Goal: Information Seeking & Learning: Check status

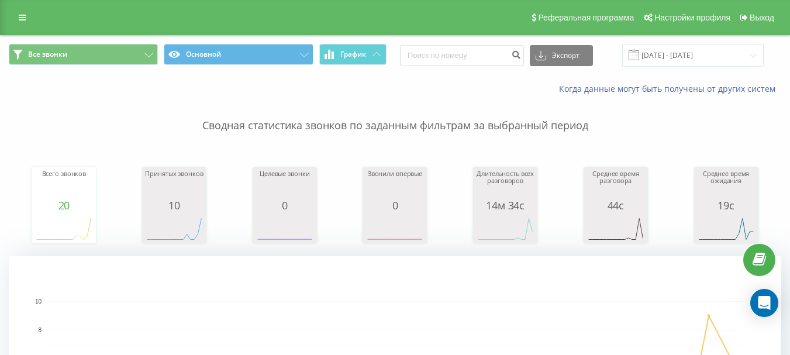
click at [662, 42] on div "Все звонки Основной График Экспорт .csv .xls .xlsx [DATE] - [DATE]" at bounding box center [395, 55] width 789 height 39
click at [669, 56] on input "[DATE] - [DATE]" at bounding box center [692, 55] width 141 height 23
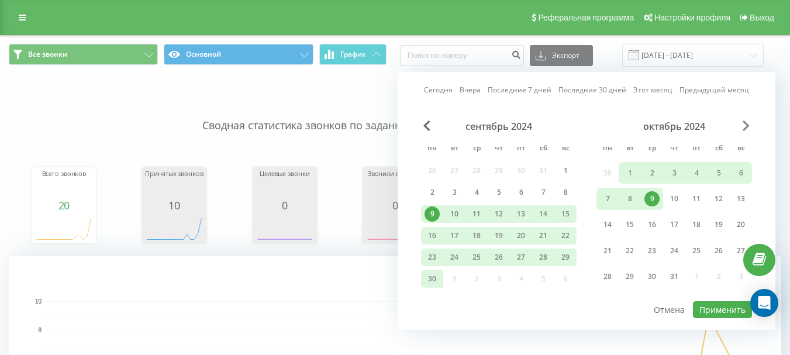
click at [746, 126] on span "В следующем месяце" at bounding box center [745, 125] width 7 height 11
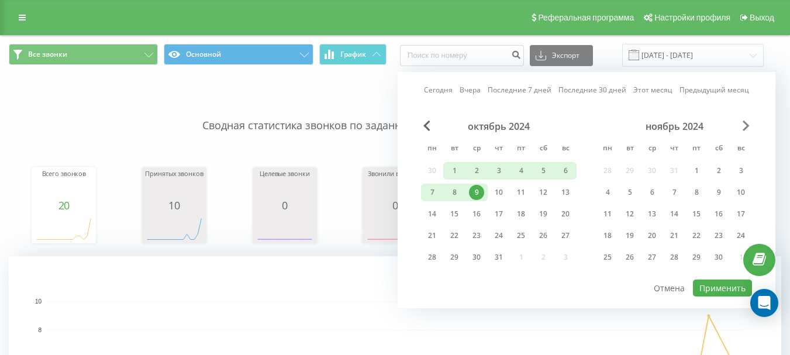
click at [746, 126] on span "В следующем месяце" at bounding box center [745, 125] width 7 height 11
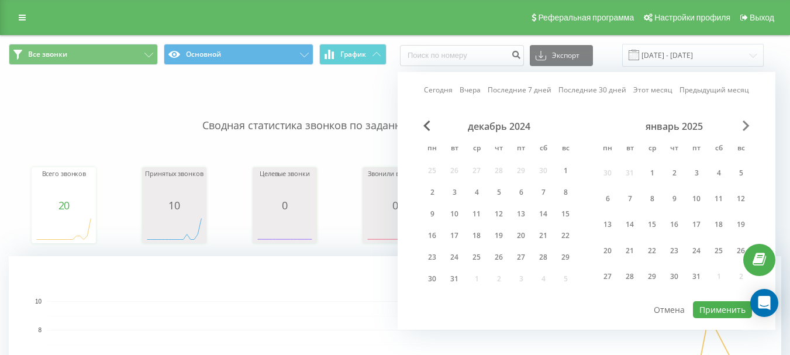
click at [746, 126] on span "В следующем месяце" at bounding box center [745, 125] width 7 height 11
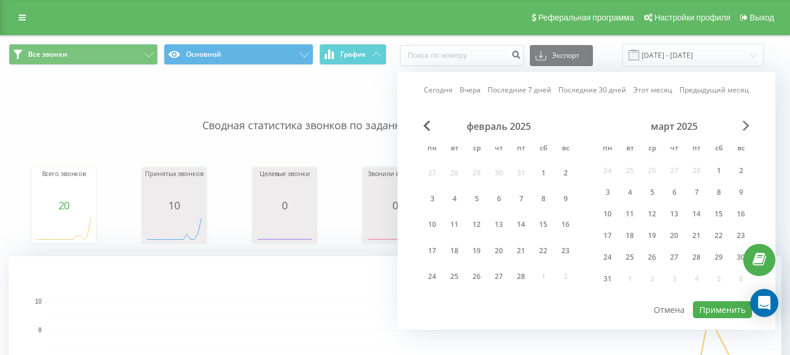
click at [746, 126] on span "В следующем месяце" at bounding box center [745, 125] width 7 height 11
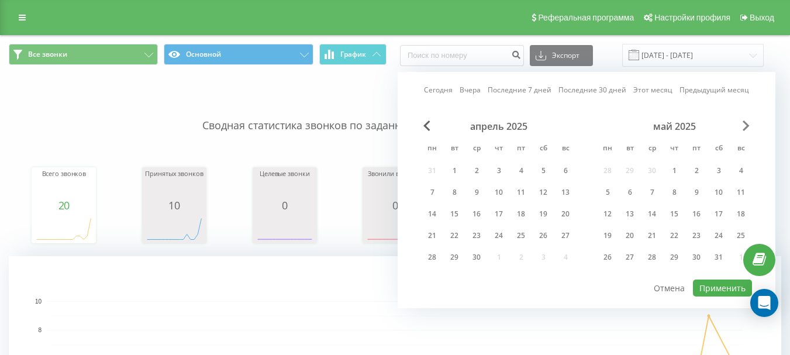
click at [746, 126] on span "В следующем месяце" at bounding box center [745, 125] width 7 height 11
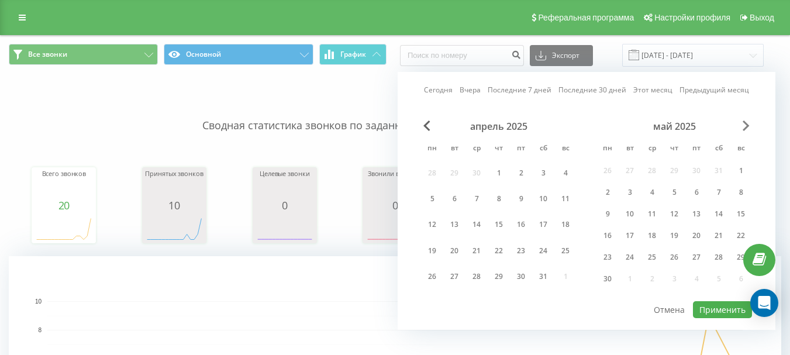
click at [746, 126] on span "В следующем месяце" at bounding box center [745, 125] width 7 height 11
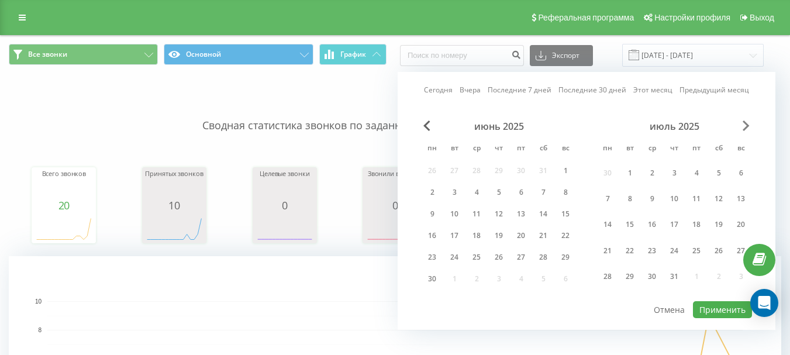
click at [746, 126] on span "В следующем месяце" at bounding box center [745, 125] width 7 height 11
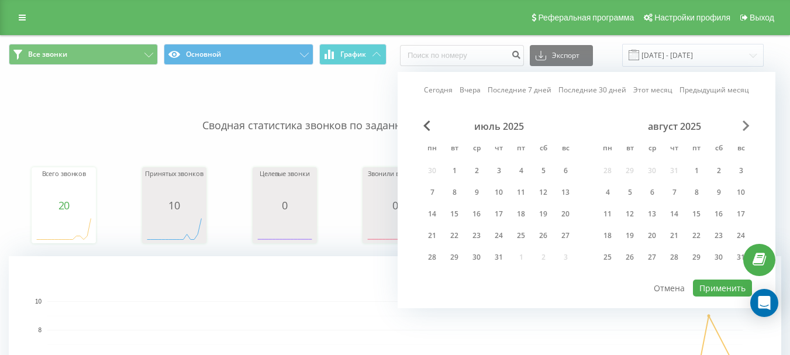
click at [746, 126] on span "В следующем месяце" at bounding box center [745, 125] width 7 height 11
click at [494, 237] on div "21" at bounding box center [498, 235] width 15 height 15
click at [714, 289] on font "Применить" at bounding box center [722, 287] width 46 height 11
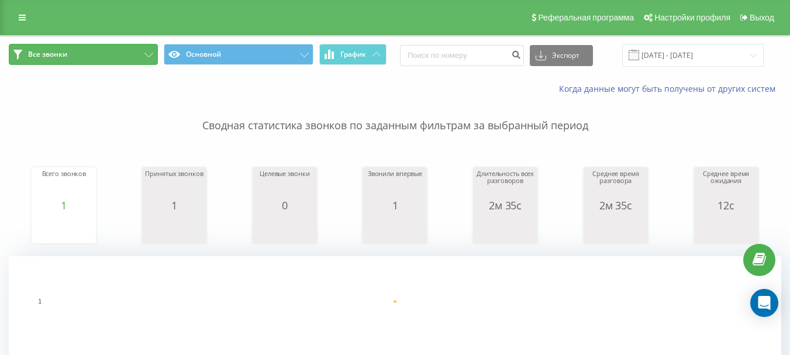
click at [85, 60] on button "Все звонки" at bounding box center [83, 54] width 149 height 21
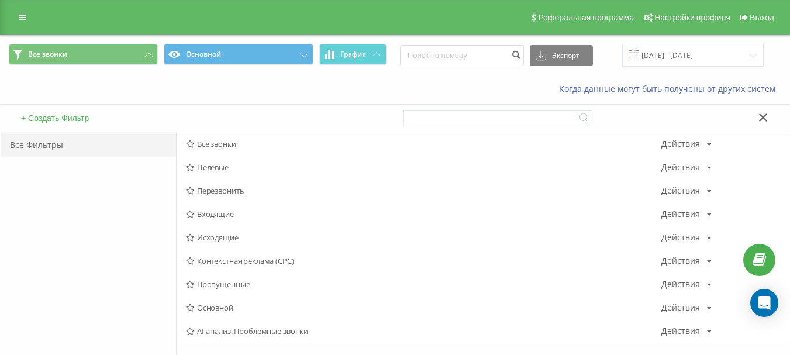
click at [220, 241] on font "Исходящие" at bounding box center [218, 237] width 42 height 11
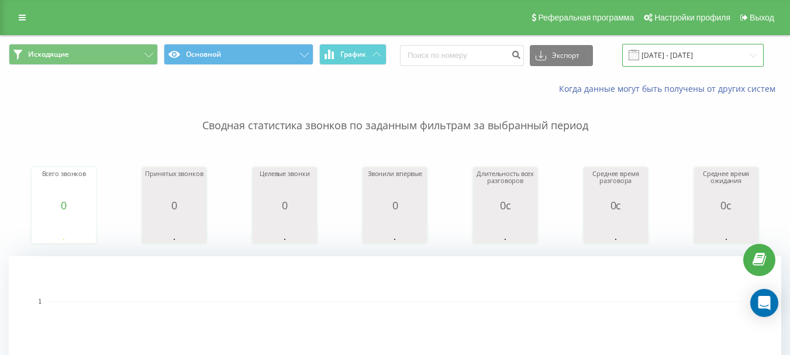
click at [679, 58] on input "[DATE] - [DATE]" at bounding box center [692, 55] width 141 height 23
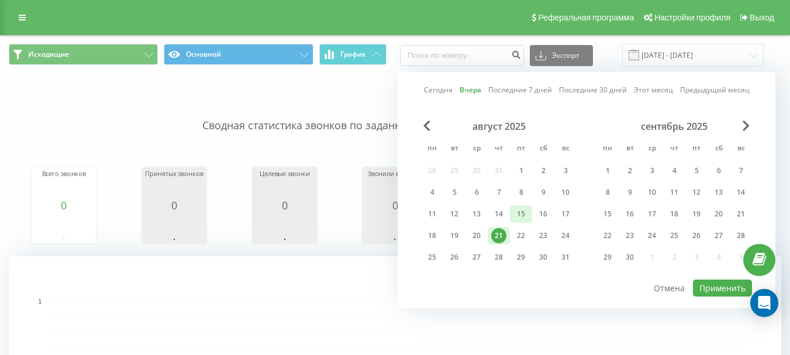
click at [521, 215] on font "15" at bounding box center [521, 214] width 8 height 10
click at [497, 244] on div "21" at bounding box center [499, 236] width 22 height 18
click at [723, 291] on font "Применить" at bounding box center [722, 287] width 46 height 11
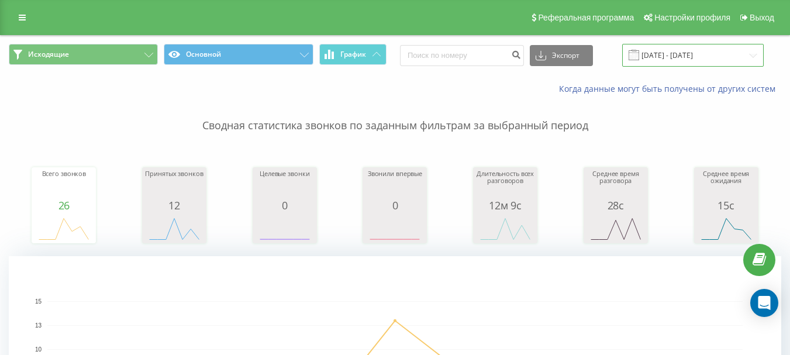
click at [696, 57] on input "[DATE] - [DATE]" at bounding box center [692, 55] width 141 height 23
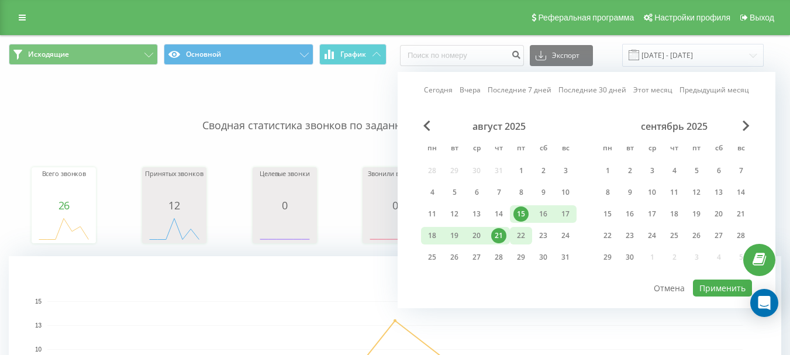
click at [518, 236] on font "22" at bounding box center [521, 235] width 8 height 10
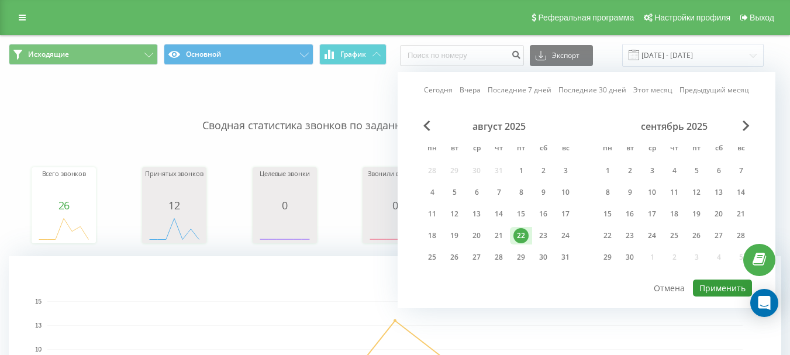
click at [735, 285] on font "Применить" at bounding box center [722, 287] width 46 height 11
type input "[DATE] - [DATE]"
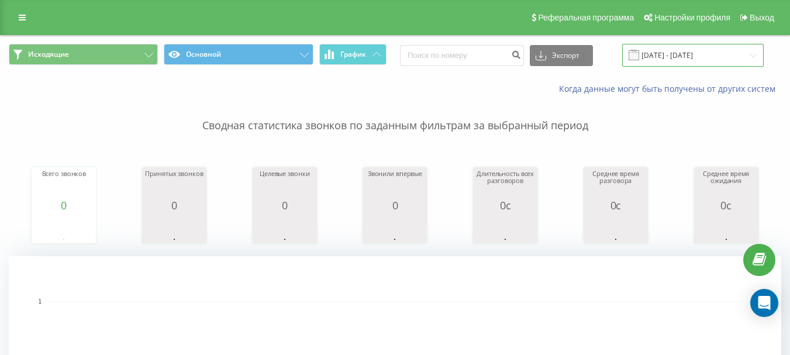
click at [675, 55] on input "[DATE] - [DATE]" at bounding box center [692, 55] width 141 height 23
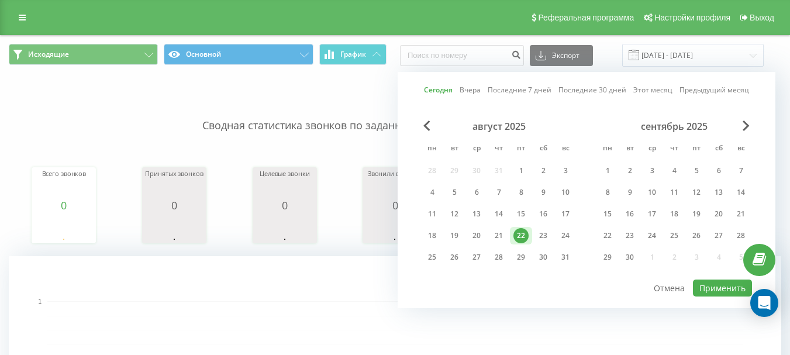
click at [369, 89] on div "Когда данные могут быть получены от других систем" at bounding box center [542, 89] width 493 height 12
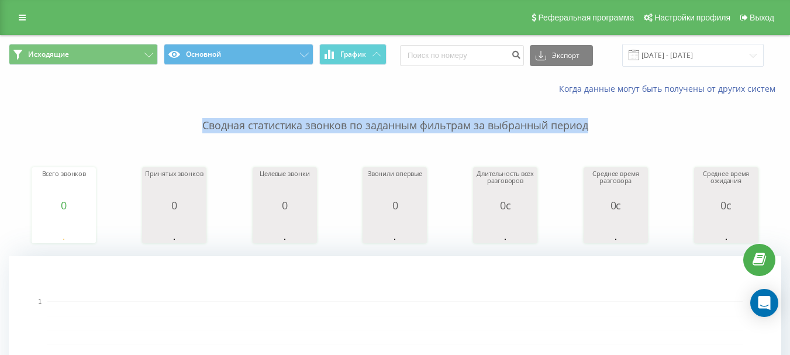
drag, startPoint x: 188, startPoint y: 105, endPoint x: 607, endPoint y: 126, distance: 419.1
click at [607, 126] on p "Сводная статистика звонков по заданным фильтрам за выбранный период" at bounding box center [395, 114] width 772 height 39
click at [588, 128] on font "Сводная статистика звонков по заданным фильтрам за выбранный период" at bounding box center [395, 125] width 386 height 14
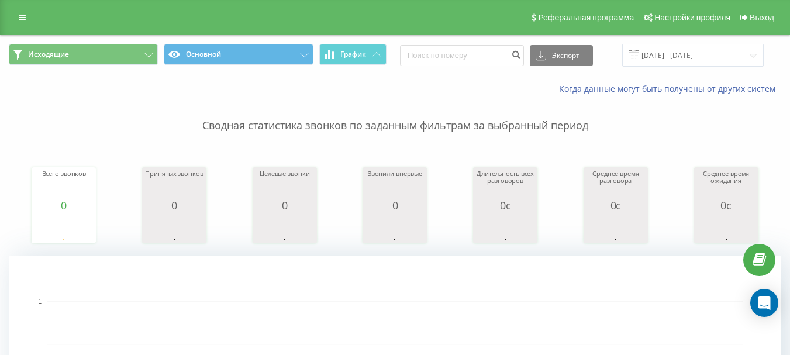
click at [578, 128] on font "Сводная статистика звонков по заданным фильтрам за выбранный период" at bounding box center [395, 125] width 386 height 14
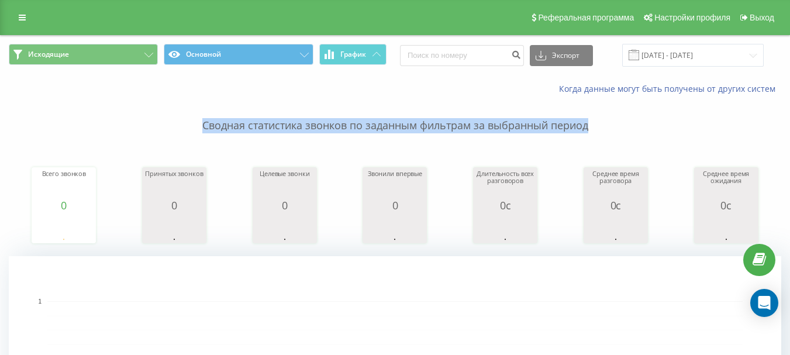
click at [578, 128] on font "Сводная статистика звонков по заданным фильтрам за выбранный период" at bounding box center [395, 125] width 386 height 14
click at [575, 129] on font "Сводная статистика звонков по заданным фильтрам за выбранный период" at bounding box center [395, 125] width 386 height 14
drag, startPoint x: 202, startPoint y: 122, endPoint x: 588, endPoint y: 127, distance: 386.4
click at [588, 127] on font "Сводная статистика звонков по заданным фильтрам за выбранный период" at bounding box center [395, 125] width 386 height 14
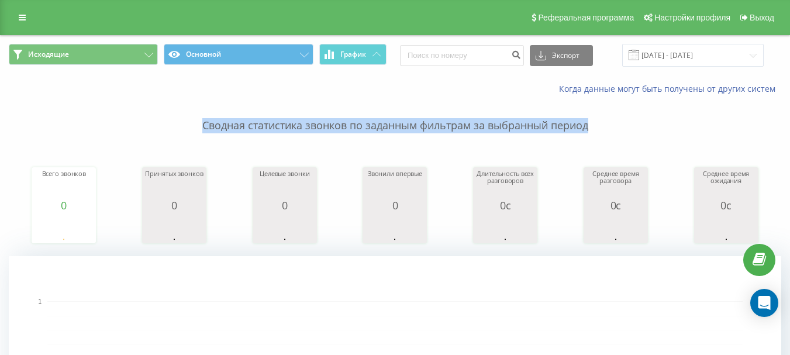
click at [573, 125] on font "Сводная статистика звонков по заданным фильтрам за выбранный период" at bounding box center [395, 125] width 386 height 14
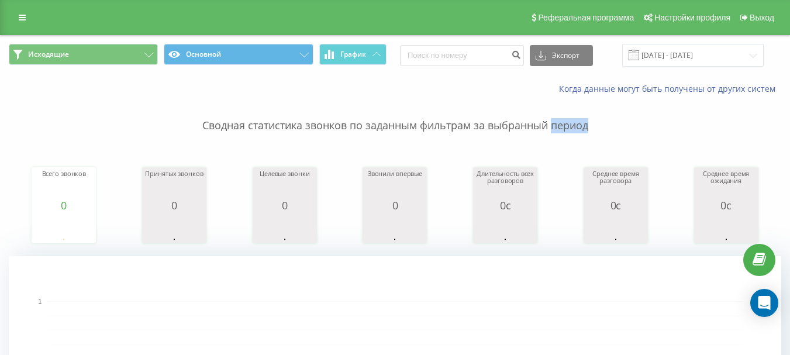
click at [573, 125] on font "Сводная статистика звонков по заданным фильтрам за выбранный период" at bounding box center [395, 125] width 386 height 14
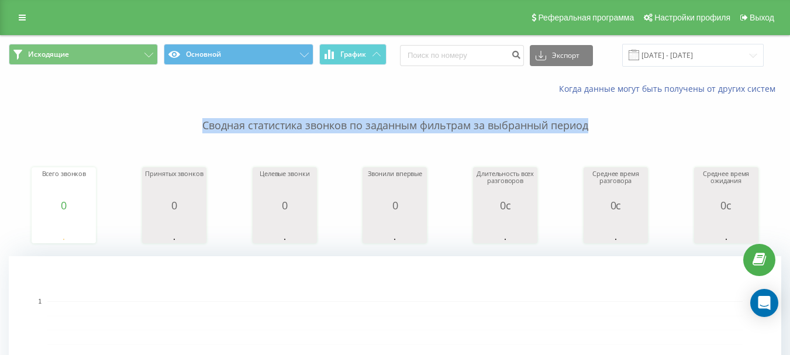
click at [573, 125] on font "Сводная статистика звонков по заданным фильтрам за выбранный период" at bounding box center [395, 125] width 386 height 14
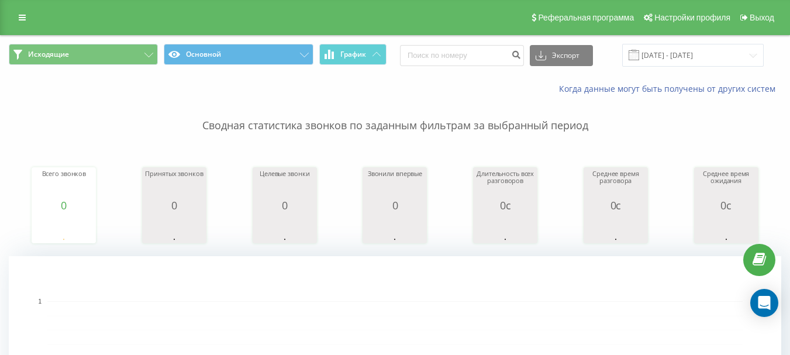
click at [586, 134] on div "Сводная статистика звонков по заданным фильтрам за выбранный период Всего звонк…" at bounding box center [395, 292] width 772 height 395
click at [572, 129] on font "Сводная статистика звонков по заданным фильтрам за выбранный период" at bounding box center [395, 125] width 386 height 14
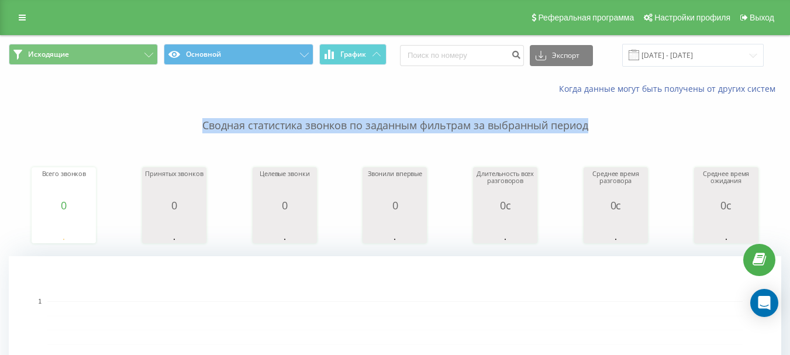
click at [572, 129] on font "Сводная статистика звонков по заданным фильтрам за выбранный период" at bounding box center [395, 125] width 386 height 14
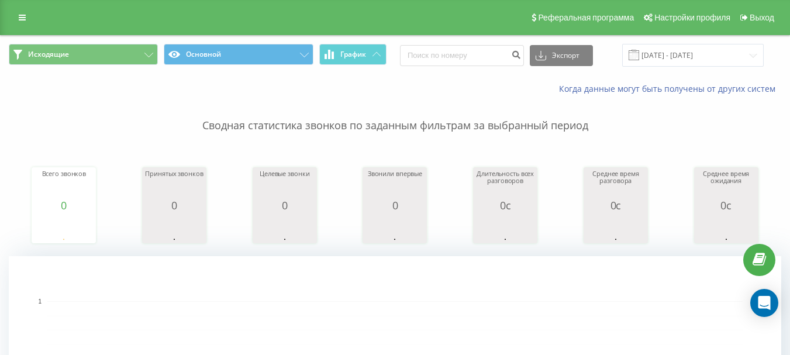
click at [593, 137] on div "Сводная статистика звонков по заданным фильтрам за выбранный период Всего звонк…" at bounding box center [395, 292] width 772 height 395
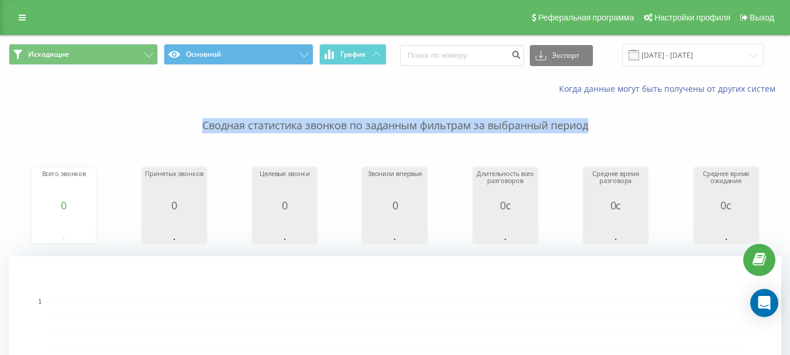
drag, startPoint x: 590, startPoint y: 127, endPoint x: 295, endPoint y: 122, distance: 295.2
click at [203, 132] on p "Сводная статистика звонков по заданным фильтрам за выбранный период" at bounding box center [395, 114] width 772 height 39
click at [388, 123] on font "Сводная статистика звонков по заданным фильтрам за выбранный период" at bounding box center [395, 125] width 386 height 14
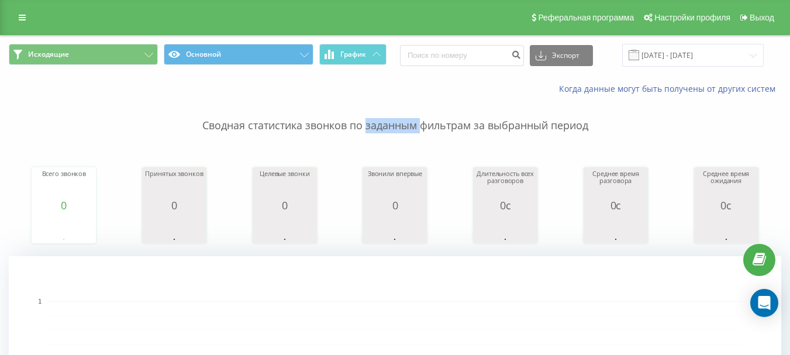
click at [388, 123] on font "Сводная статистика звонков по заданным фильтрам за выбранный период" at bounding box center [395, 125] width 386 height 14
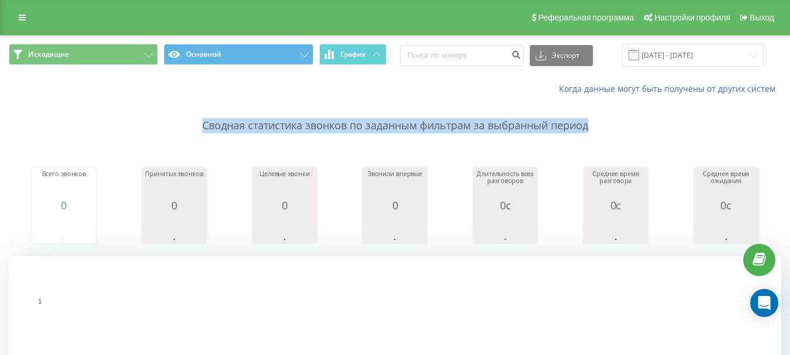
click at [388, 123] on font "Сводная статистика звонков по заданным фильтрам за выбранный период" at bounding box center [395, 125] width 386 height 14
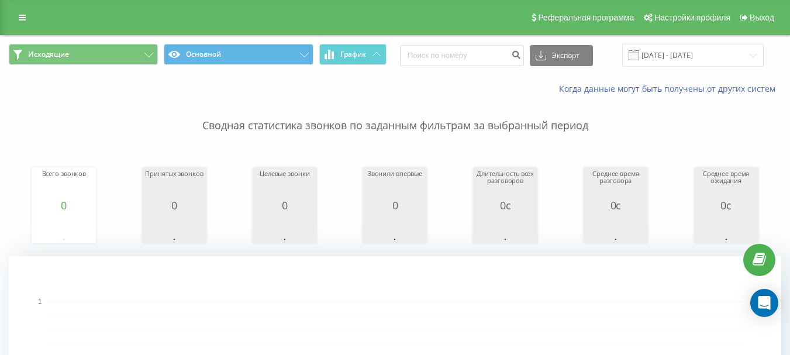
click at [399, 138] on div "Сводная статистика звонков по заданным фильтрам за выбранный период Всего звонк…" at bounding box center [395, 292] width 772 height 395
click at [394, 127] on font "Сводная статистика звонков по заданным фильтрам за выбранный период" at bounding box center [395, 125] width 386 height 14
click at [392, 133] on p "Сводная статистика звонков по заданным фильтрам за выбранный период" at bounding box center [395, 114] width 772 height 39
drag, startPoint x: 371, startPoint y: 127, endPoint x: 413, endPoint y: 132, distance: 42.3
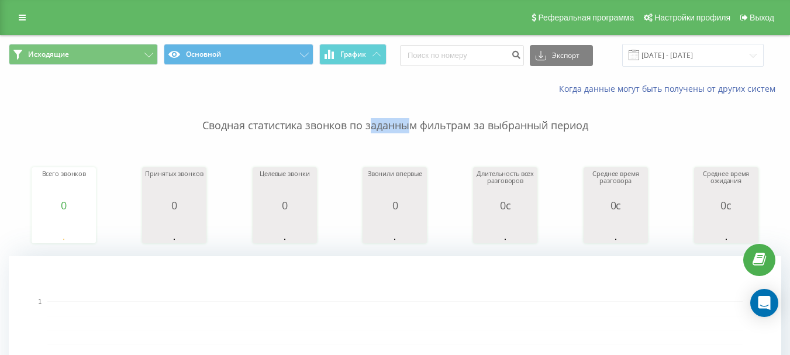
click at [413, 132] on font "Сводная статистика звонков по заданным фильтрам за выбранный период" at bounding box center [395, 125] width 386 height 14
click at [391, 140] on div "Сводная статистика звонков по заданным фильтрам за выбранный период Всего звонк…" at bounding box center [395, 292] width 772 height 395
drag, startPoint x: 364, startPoint y: 128, endPoint x: 416, endPoint y: 130, distance: 52.1
click at [416, 130] on font "Сводная статистика звонков по заданным фильтрам за выбранный период" at bounding box center [395, 125] width 386 height 14
click at [402, 133] on p "Сводная статистика звонков по заданным фильтрам за выбранный период" at bounding box center [395, 114] width 772 height 39
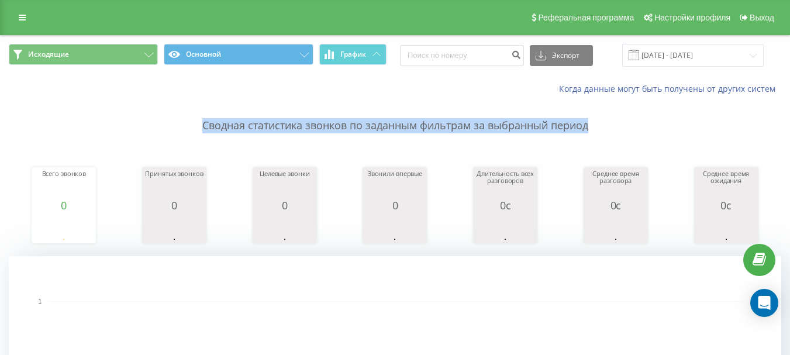
drag, startPoint x: 200, startPoint y: 125, endPoint x: 590, endPoint y: 129, distance: 390.5
click at [590, 129] on p "Сводная статистика звонков по заданным фильтрам за выбранный период" at bounding box center [395, 114] width 772 height 39
click at [559, 129] on font "Сводная статистика звонков по заданным фильтрам за выбранный период" at bounding box center [395, 125] width 386 height 14
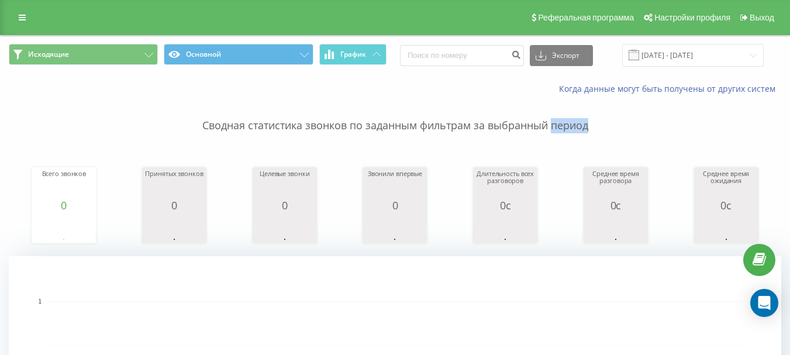
click at [559, 129] on font "Сводная статистика звонков по заданным фильтрам за выбранный период" at bounding box center [395, 125] width 386 height 14
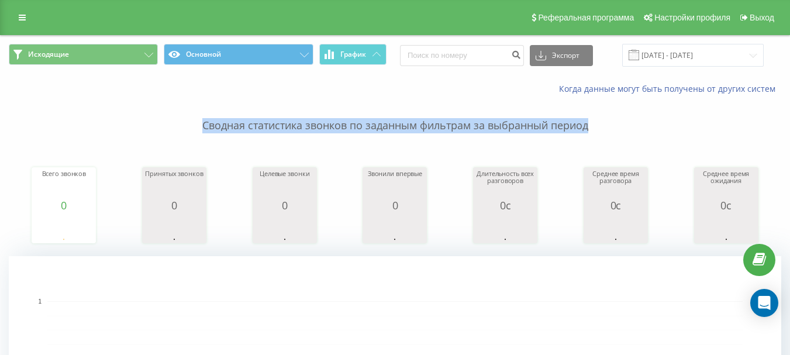
click at [559, 129] on font "Сводная статистика звонков по заданным фильтрам за выбранный период" at bounding box center [395, 125] width 386 height 14
click at [574, 126] on font "Сводная статистика звонков по заданным фильтрам за выбранный период" at bounding box center [395, 125] width 386 height 14
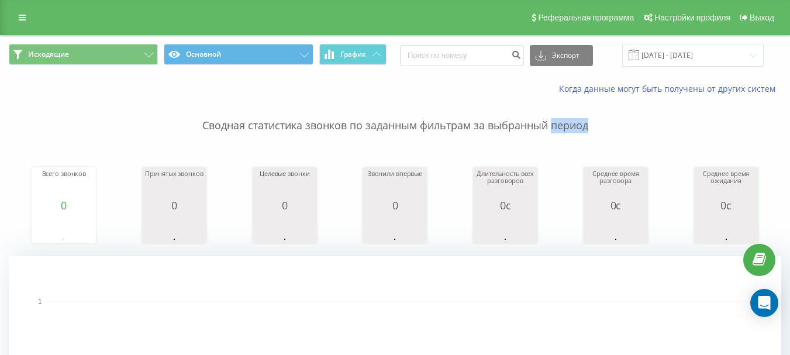
click at [574, 126] on font "Сводная статистика звонков по заданным фильтрам за выбранный период" at bounding box center [395, 125] width 386 height 14
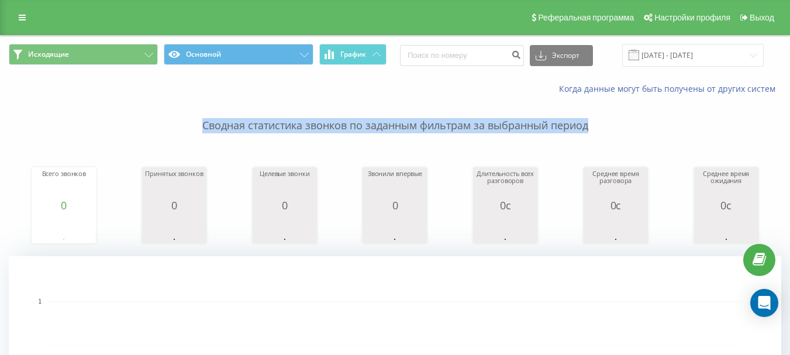
click at [574, 126] on font "Сводная статистика звонков по заданным фильтрам за выбранный период" at bounding box center [395, 125] width 386 height 14
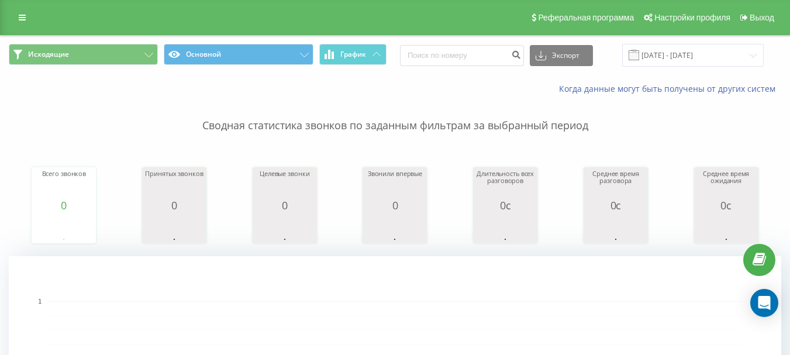
click at [599, 137] on div "Сводная статистика звонков по заданным фильтрам за выбранный период Всего звонк…" at bounding box center [395, 292] width 772 height 395
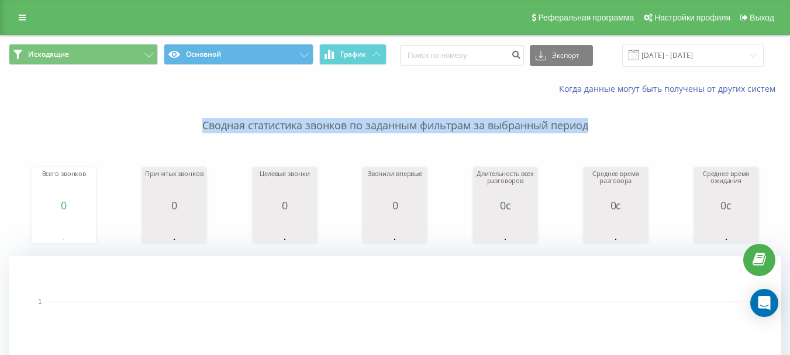
drag, startPoint x: 198, startPoint y: 125, endPoint x: 599, endPoint y: 130, distance: 400.4
click at [599, 130] on p "Сводная статистика звонков по заданным фильтрам за выбранный период" at bounding box center [395, 114] width 772 height 39
click at [608, 129] on p "Сводная статистика звонков по заданным фильтрам за выбранный период" at bounding box center [395, 114] width 772 height 39
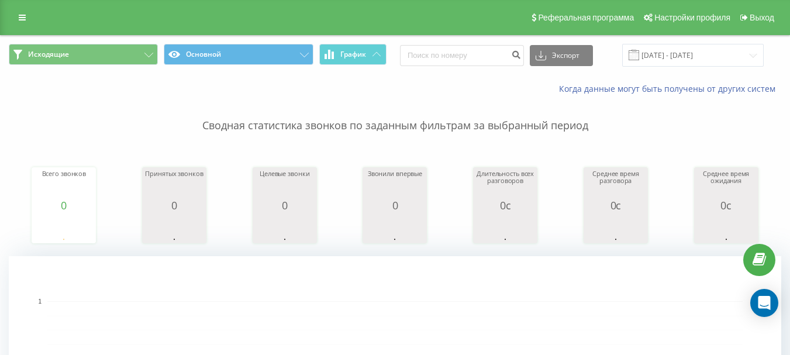
click at [554, 126] on font "Сводная статистика звонков по заданным фильтрам за выбранный период" at bounding box center [395, 125] width 386 height 14
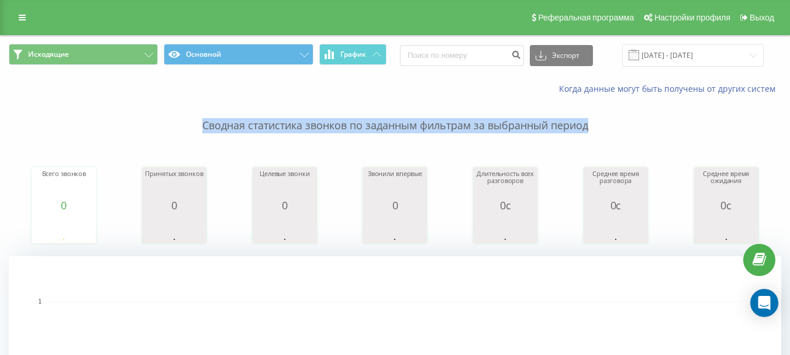
click at [554, 126] on font "Сводная статистика звонков по заданным фильтрам за выбранный период" at bounding box center [395, 125] width 386 height 14
click at [528, 123] on font "Сводная статистика звонков по заданным фильтрам за выбранный период" at bounding box center [395, 125] width 386 height 14
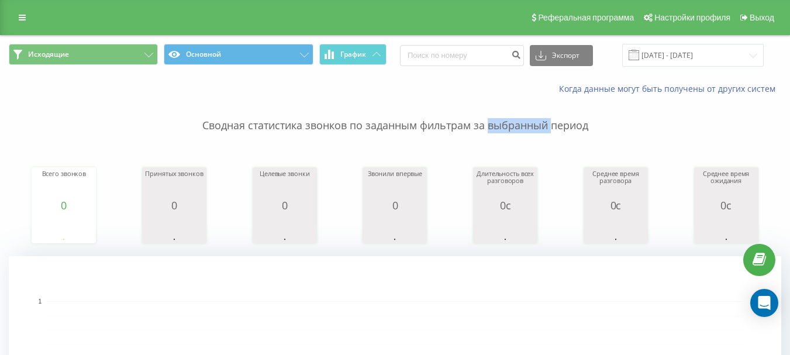
click at [528, 123] on font "Сводная статистика звонков по заданным фильтрам за выбранный период" at bounding box center [395, 125] width 386 height 14
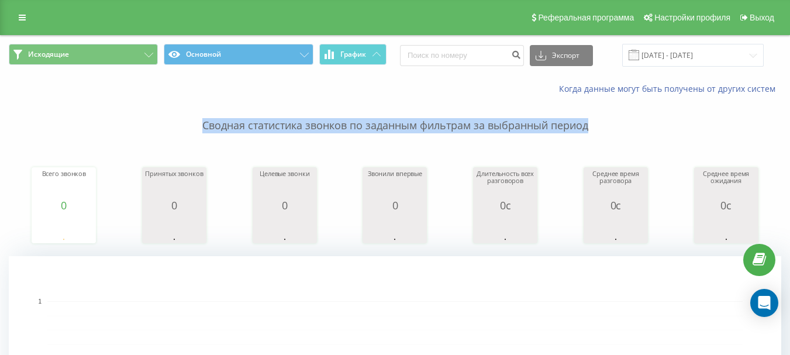
click at [528, 123] on font "Сводная статистика звонков по заданным фильтрам за выбранный период" at bounding box center [395, 125] width 386 height 14
click at [511, 127] on font "Сводная статистика звонков по заданным фильтрам за выбранный период" at bounding box center [395, 125] width 386 height 14
